Goal: Navigation & Orientation: Understand site structure

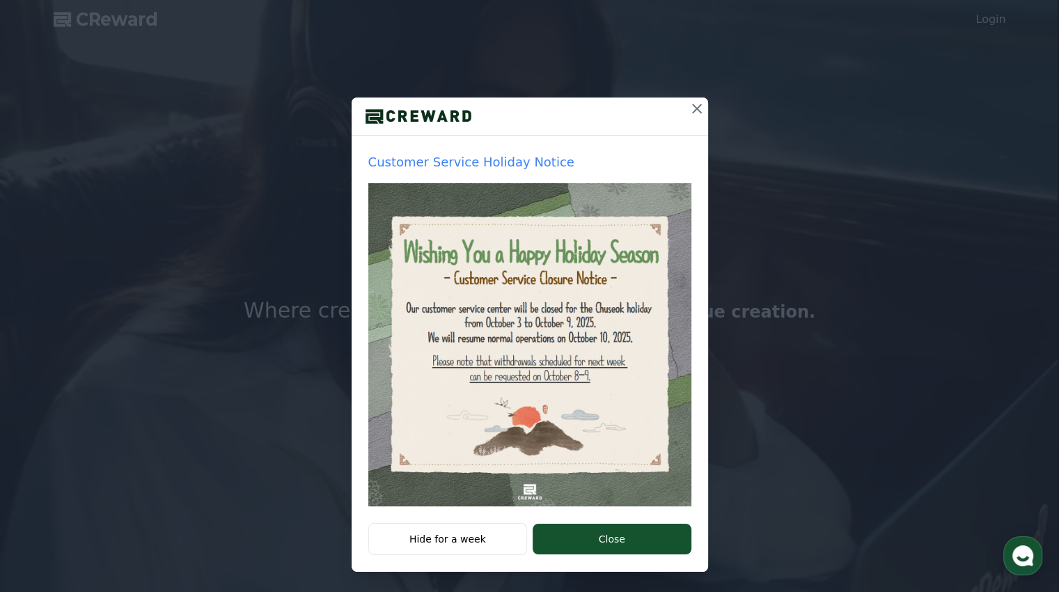
scroll to position [72, 0]
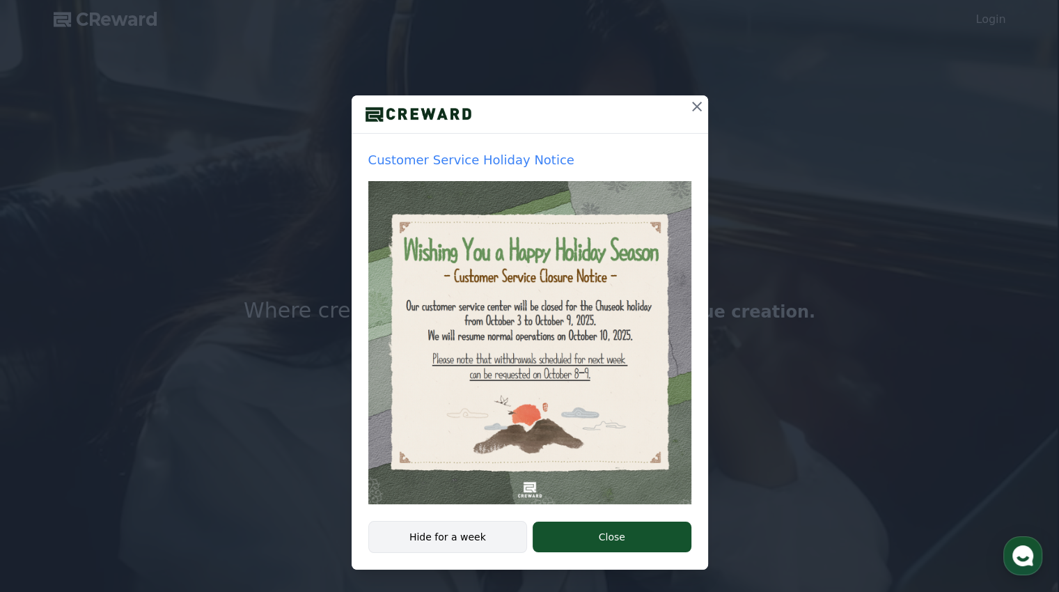
click at [475, 545] on button "Hide for a week" at bounding box center [447, 537] width 159 height 32
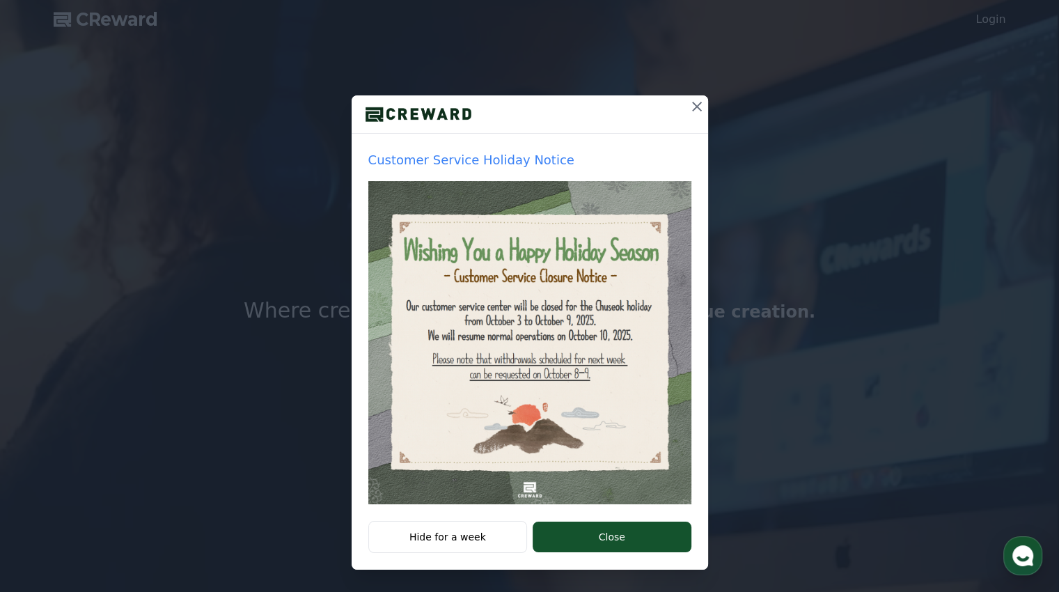
click at [468, 537] on div at bounding box center [529, 296] width 1059 height 592
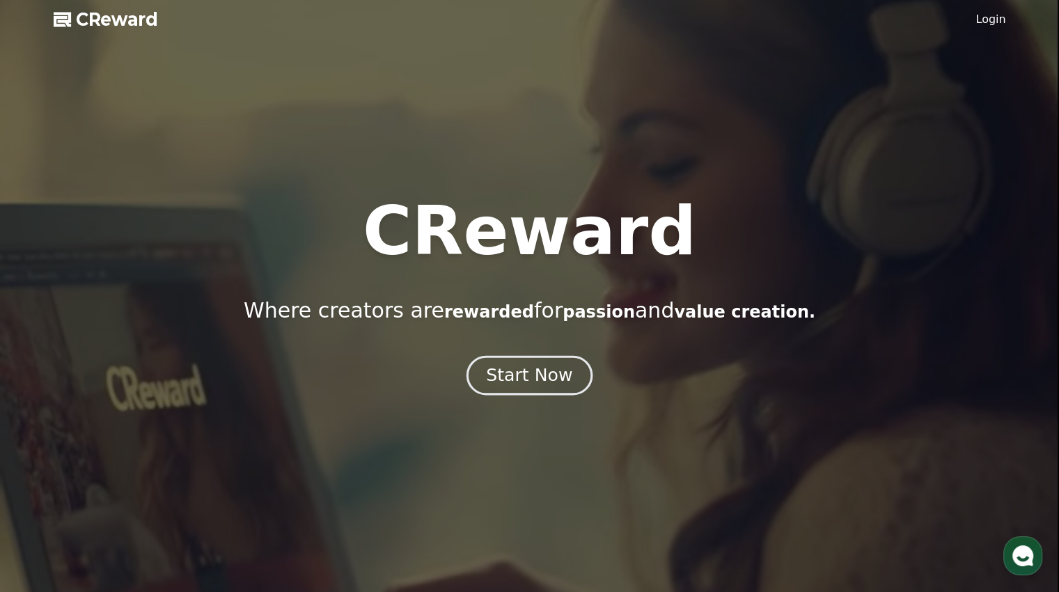
click at [546, 373] on div "Start Now" at bounding box center [529, 375] width 86 height 24
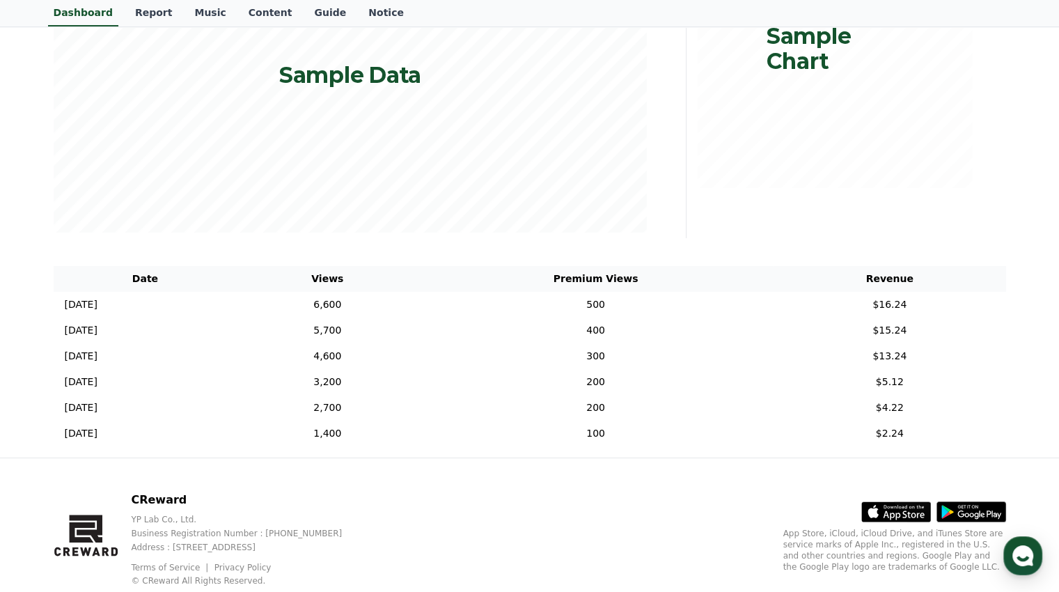
scroll to position [326, 0]
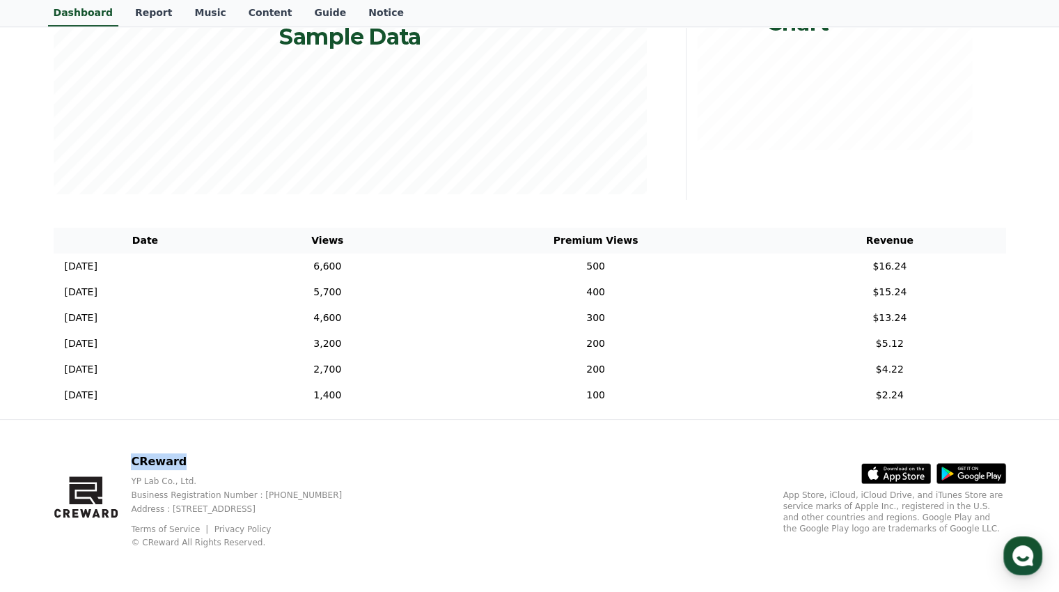
drag, startPoint x: 193, startPoint y: 457, endPoint x: 145, endPoint y: 460, distance: 48.1
click at [141, 459] on p "CReward" at bounding box center [247, 461] width 233 height 17
click at [145, 460] on p "CReward" at bounding box center [247, 461] width 233 height 17
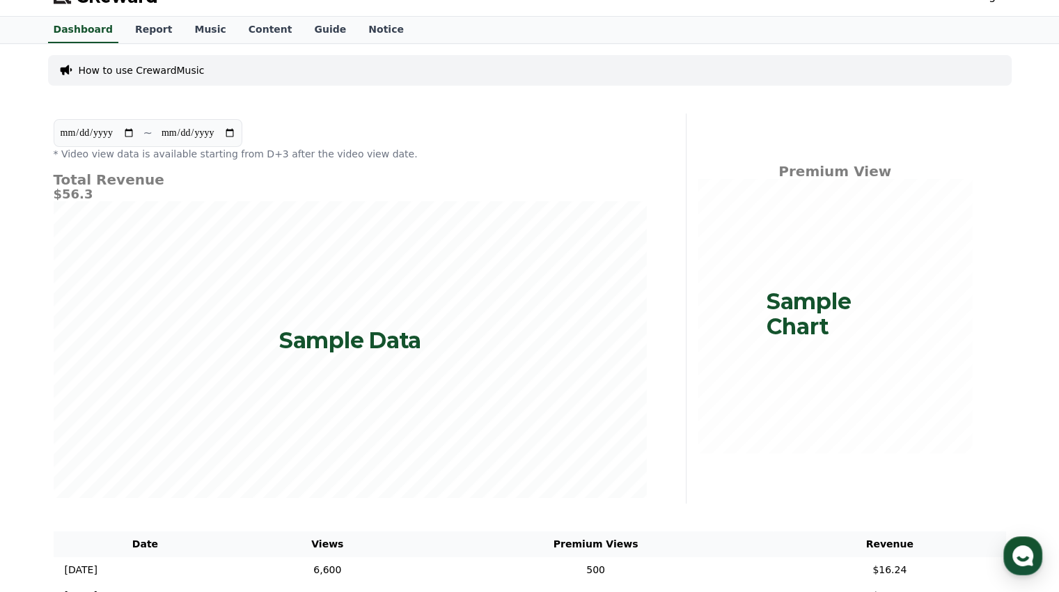
scroll to position [0, 0]
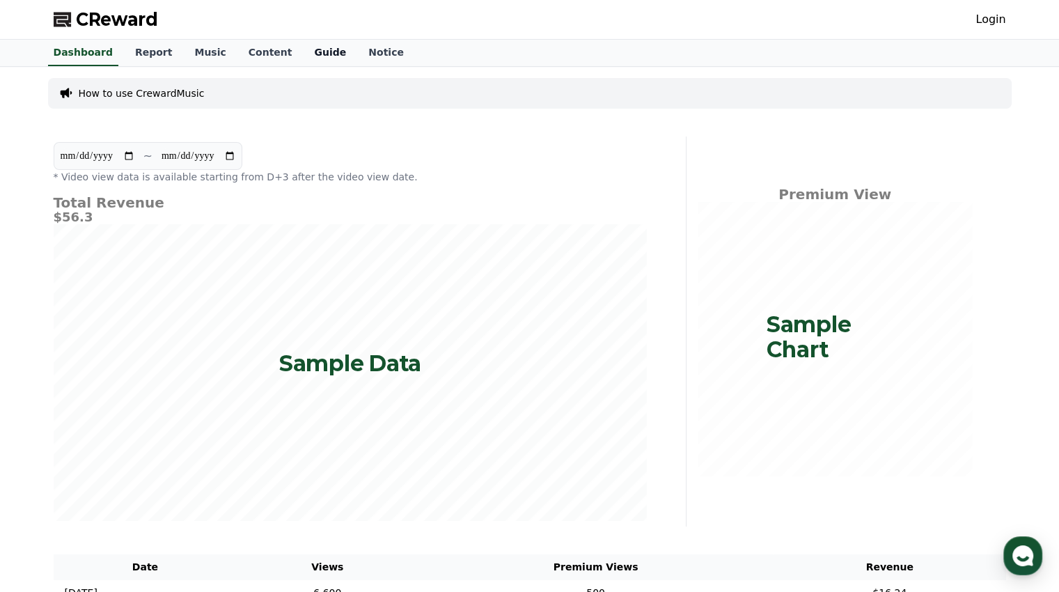
click at [303, 48] on link "Guide" at bounding box center [330, 53] width 54 height 26
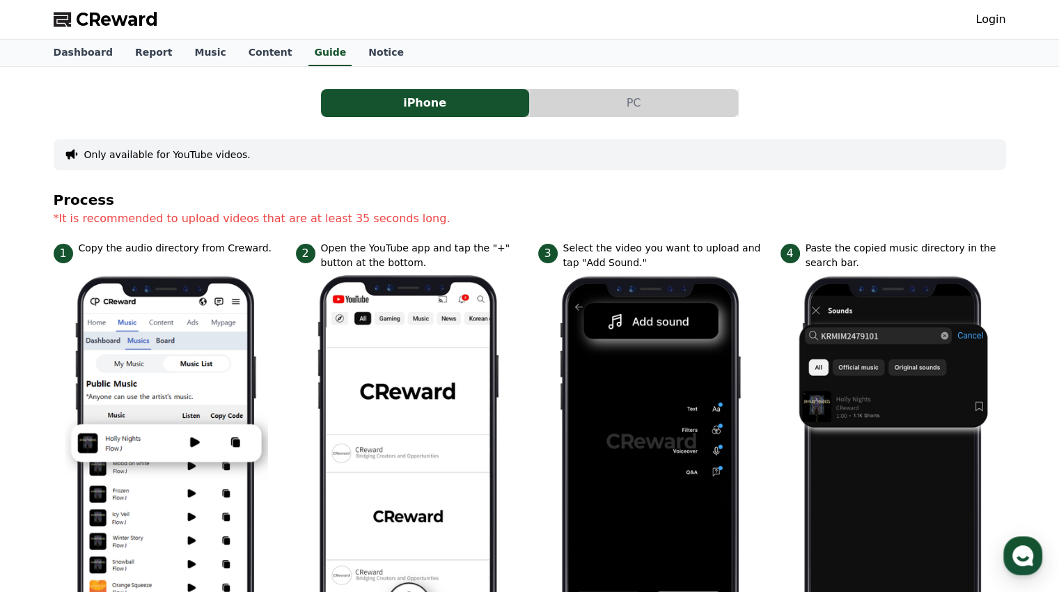
click at [645, 95] on button "PC" at bounding box center [634, 103] width 208 height 28
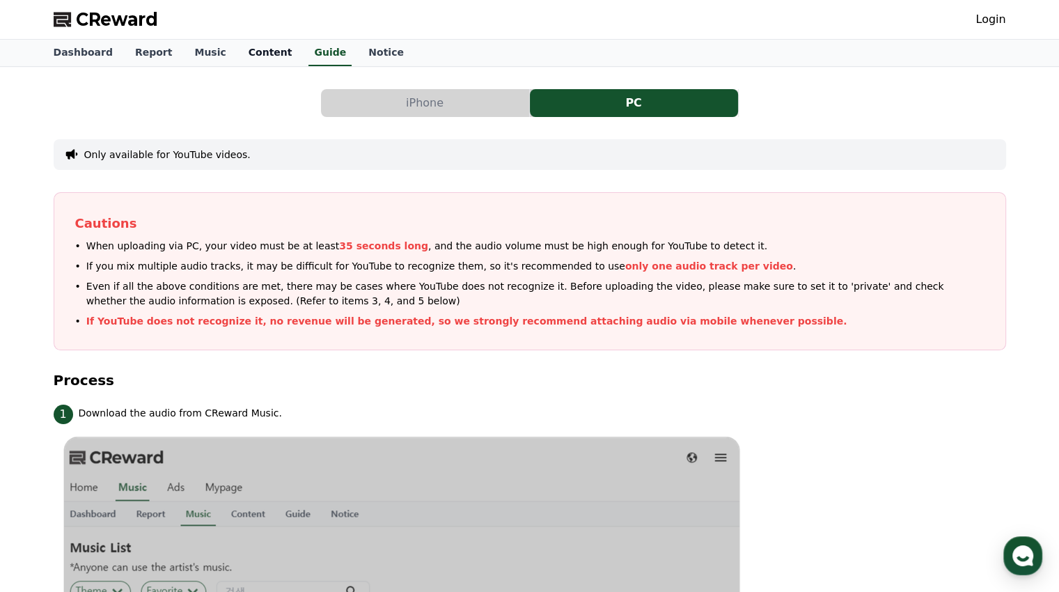
click at [238, 56] on link "Content" at bounding box center [270, 53] width 66 height 26
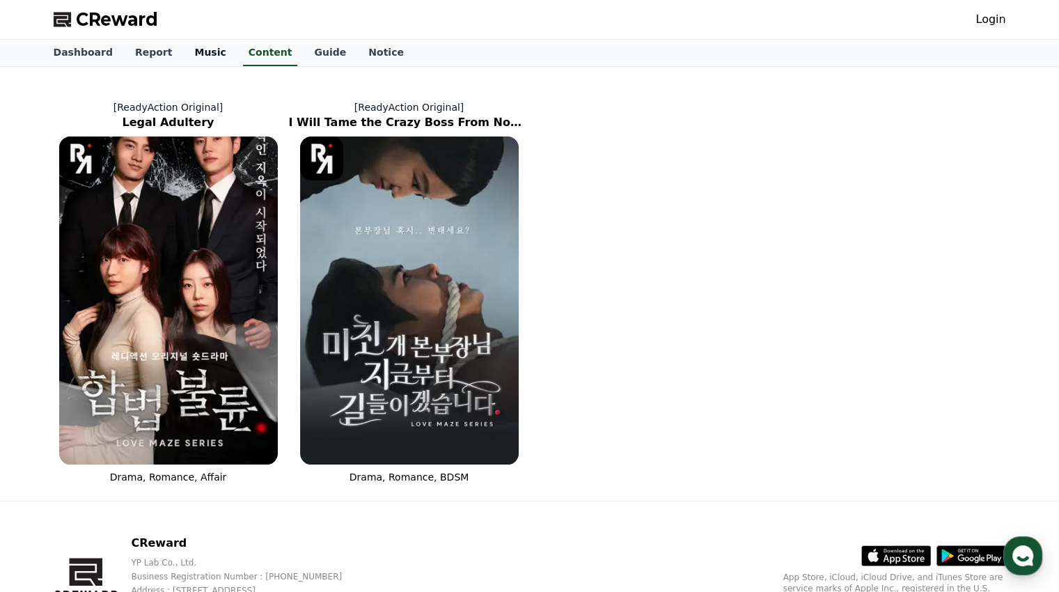
click at [198, 56] on link "Music" at bounding box center [210, 53] width 54 height 26
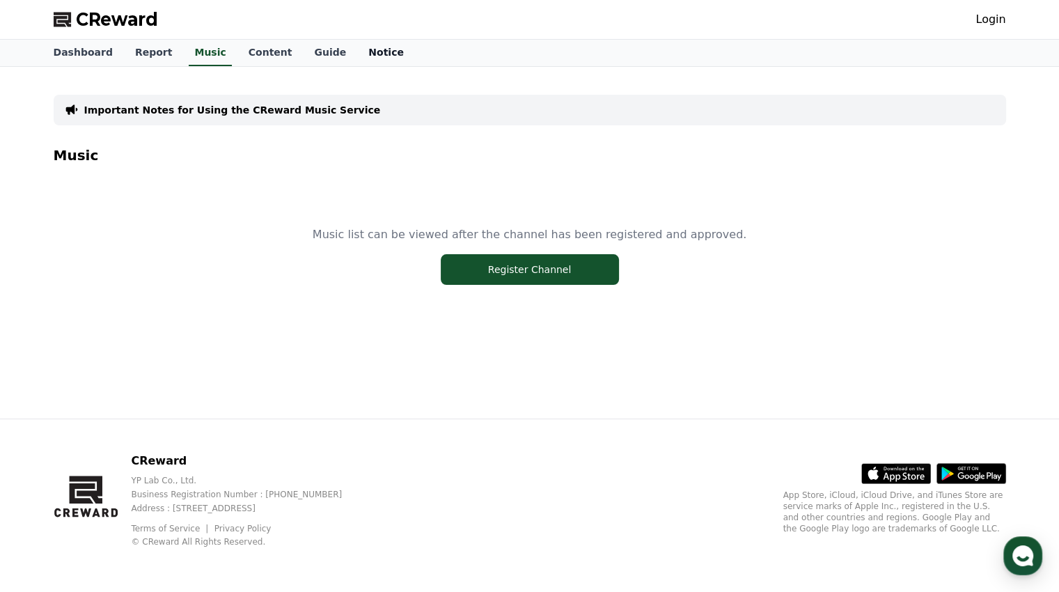
click at [357, 51] on link "Notice" at bounding box center [386, 53] width 58 height 26
click at [303, 59] on link "Guide" at bounding box center [330, 53] width 54 height 26
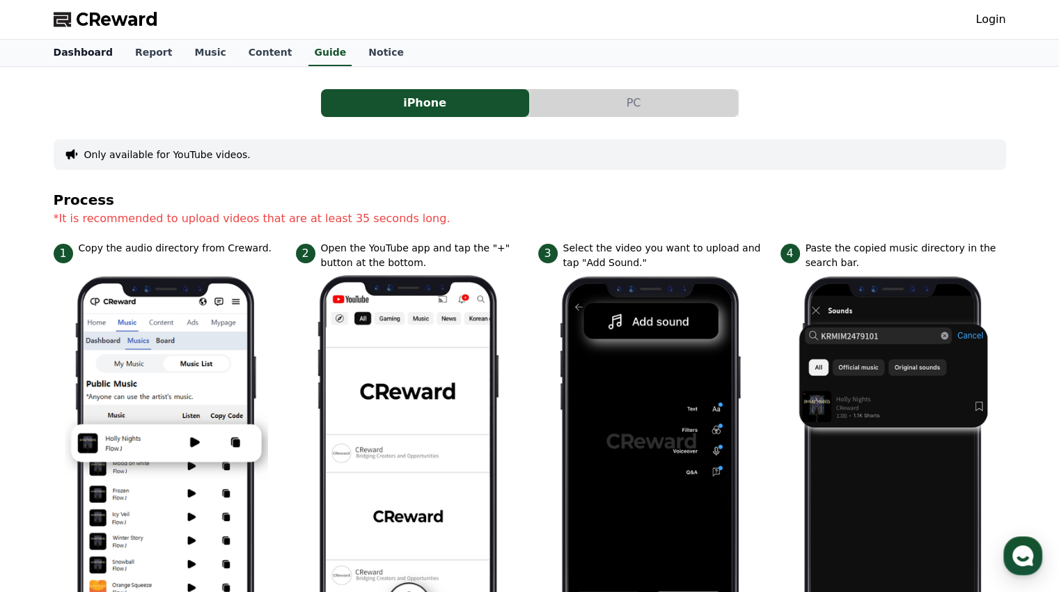
click at [85, 61] on link "Dashboard" at bounding box center [82, 53] width 81 height 26
